Goal: Transaction & Acquisition: Purchase product/service

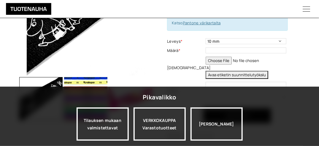
scroll to position [107, 0]
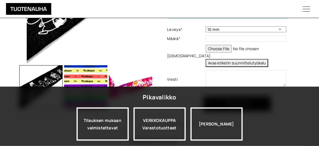
click at [272, 29] on select "10 mm 15 mm 20 mm muu haluttu leveys kirjattuna viestikenttään" at bounding box center [246, 29] width 81 height 6
select select "20 mm"
click at [206, 26] on select "10 mm 15 mm 20 mm muu haluttu leveys kirjattuna viestikenttään" at bounding box center [246, 29] width 81 height 6
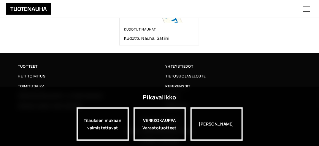
scroll to position [423, 0]
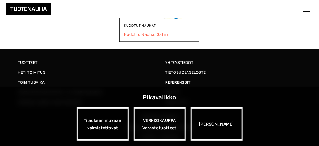
click at [157, 34] on span "Kudottu nauha, satiini" at bounding box center [159, 34] width 71 height 6
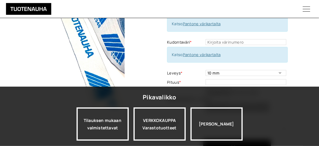
scroll to position [91, 0]
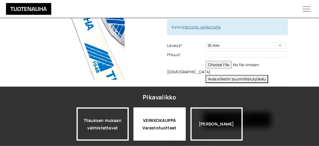
click at [164, 125] on div "VERKKOKAUPPA Varastotuotteet" at bounding box center [160, 124] width 52 height 33
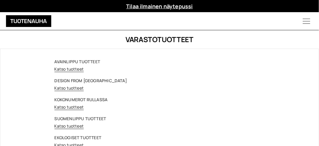
click at [68, 71] on link "Katso tuotteet" at bounding box center [69, 69] width 29 height 6
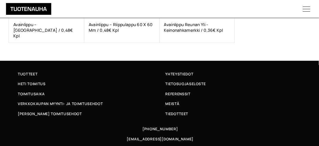
scroll to position [336, 0]
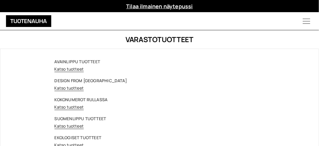
click at [72, 80] on strong "DESIGN FROM [GEOGRAPHIC_DATA]" at bounding box center [91, 81] width 72 height 6
click at [78, 89] on link "Katso tuotteet" at bounding box center [69, 88] width 29 height 6
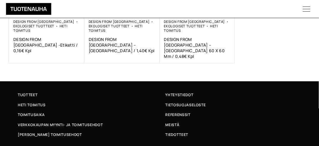
scroll to position [238, 0]
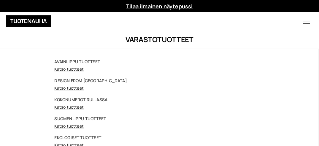
click at [63, 125] on link "Katso tuotteet" at bounding box center [69, 126] width 29 height 6
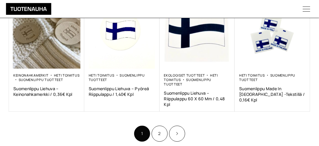
scroll to position [368, 0]
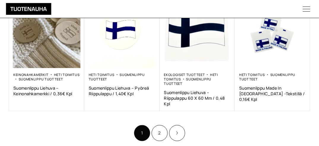
click at [156, 131] on link "2" at bounding box center [160, 133] width 16 height 16
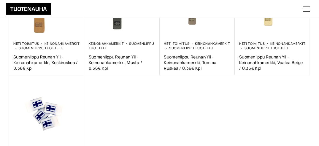
scroll to position [250, 0]
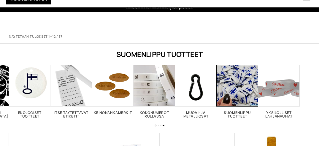
scroll to position [368, 0]
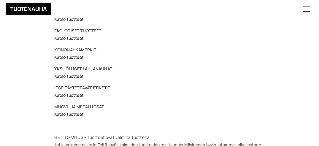
scroll to position [119, 0]
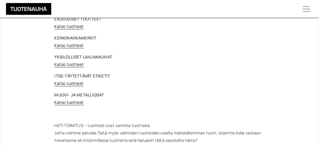
click at [70, 64] on link "Katso tuotteet" at bounding box center [69, 65] width 29 height 6
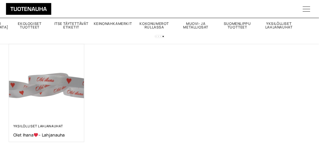
scroll to position [131, 0]
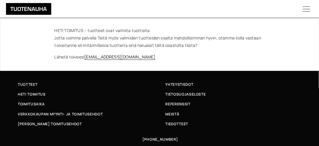
scroll to position [222, 0]
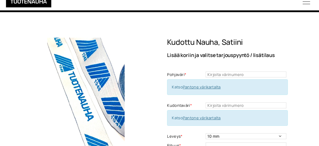
scroll to position [91, 0]
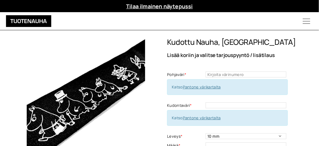
click at [182, 88] on span "Katso Pantone värikartalta" at bounding box center [196, 86] width 49 height 5
click at [194, 88] on link "Pantone värikartalta" at bounding box center [202, 86] width 38 height 5
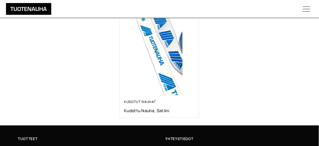
scroll to position [389, 0]
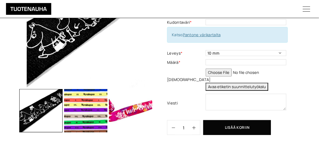
scroll to position [95, 0]
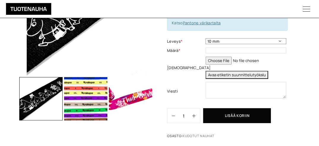
click at [225, 39] on select "10 mm 15 mm 20 mm muu haluttu leveys kirjattuna viestikenttään" at bounding box center [246, 41] width 81 height 6
select select "20 mm"
click at [206, 38] on select "10 mm 15 mm 20 mm muu haluttu leveys kirjattuna viestikenttään" at bounding box center [246, 41] width 81 height 6
click at [223, 51] on input "text" at bounding box center [246, 51] width 81 height 6
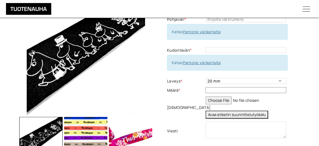
scroll to position [31, 0]
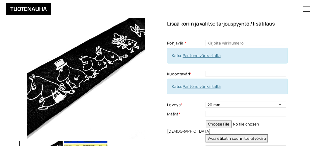
click at [206, 85] on link "Pantone värikartalta" at bounding box center [202, 86] width 38 height 5
